Goal: Task Accomplishment & Management: Manage account settings

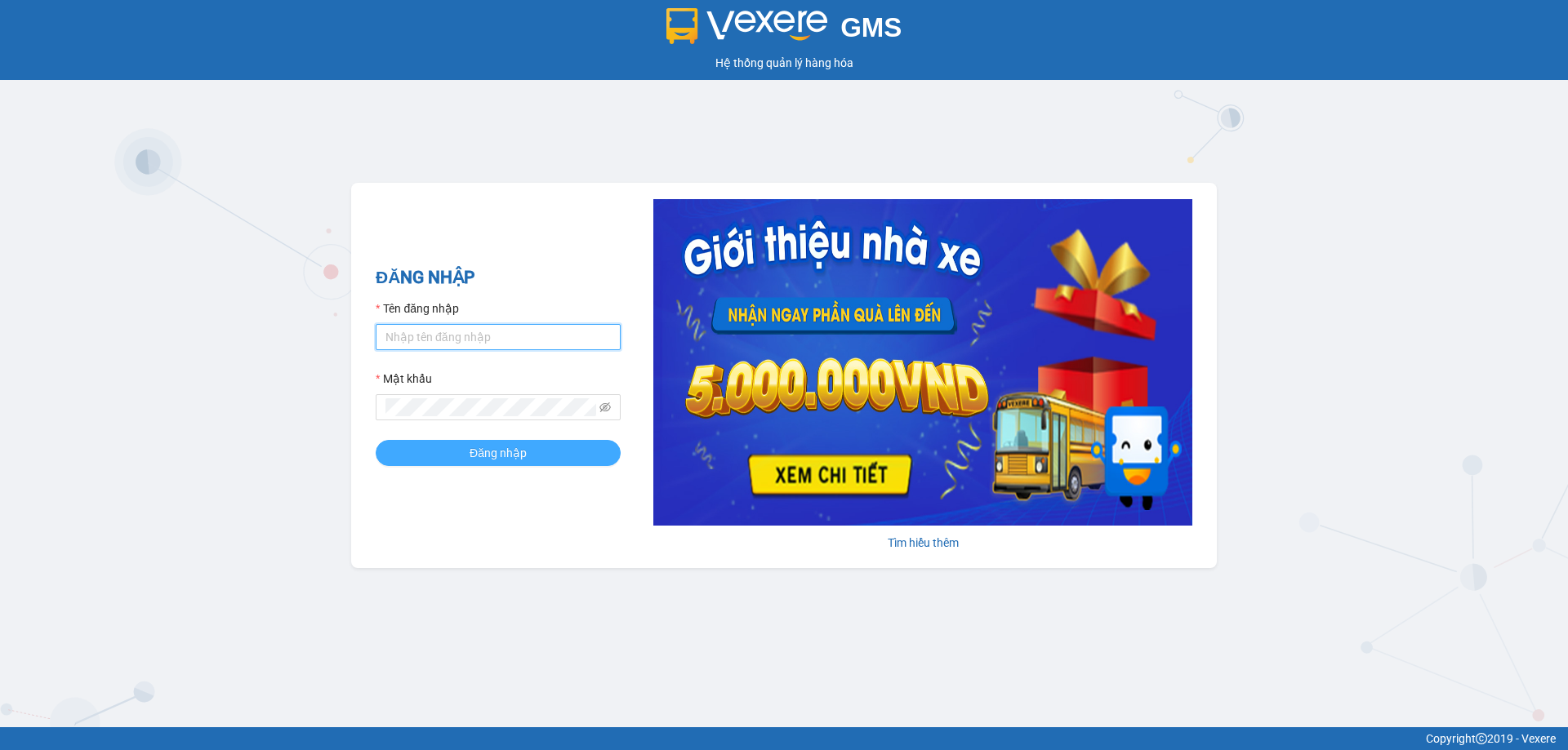
type input "phamthao.tienoanh"
click at [476, 452] on span "Đăng nhập" at bounding box center [498, 453] width 57 height 18
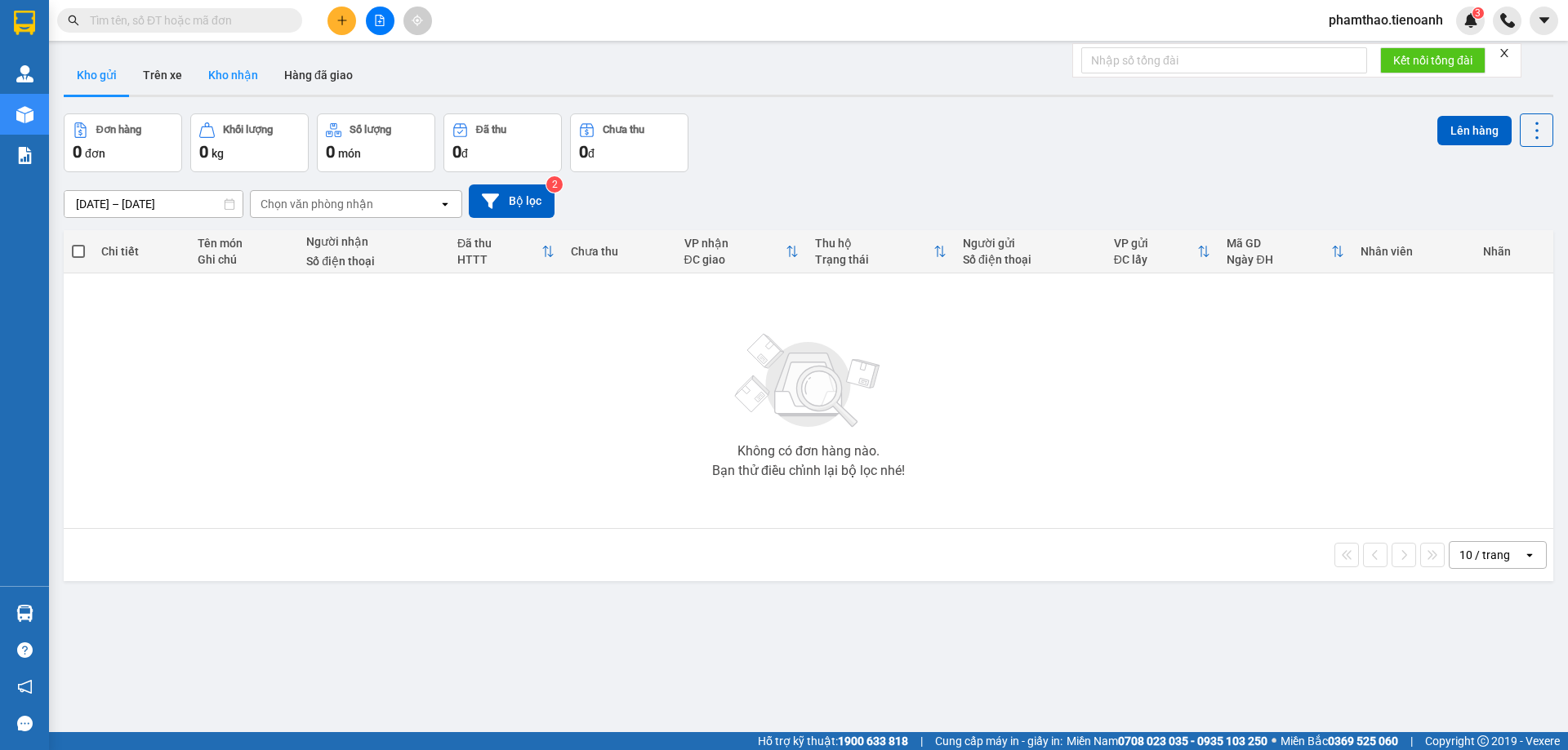
click at [238, 70] on button "Kho nhận" at bounding box center [234, 75] width 76 height 39
